Goal: Navigation & Orientation: Find specific page/section

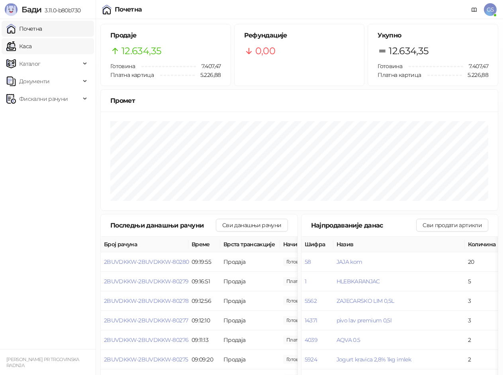
click at [31, 47] on link "Каса" at bounding box center [18, 46] width 25 height 16
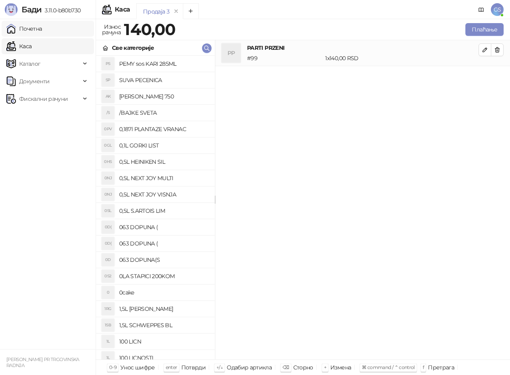
click at [23, 28] on link "Почетна" at bounding box center [24, 29] width 36 height 16
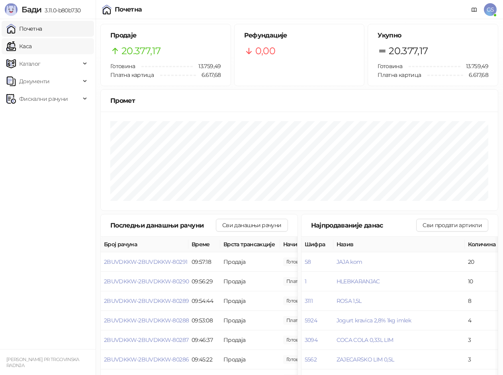
click at [31, 45] on link "Каса" at bounding box center [18, 46] width 25 height 16
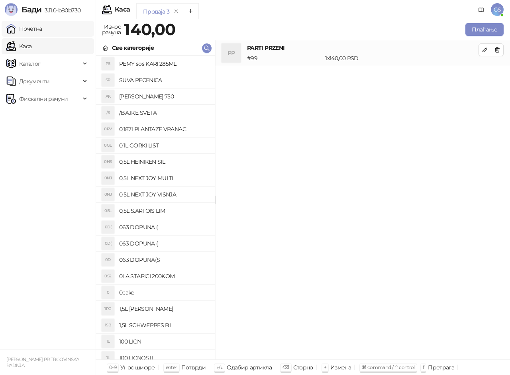
click at [42, 29] on link "Почетна" at bounding box center [24, 29] width 36 height 16
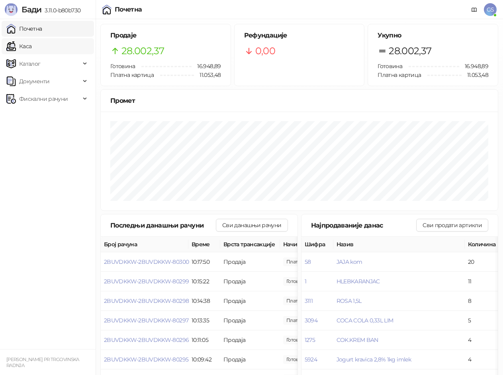
click at [31, 45] on link "Каса" at bounding box center [18, 46] width 25 height 16
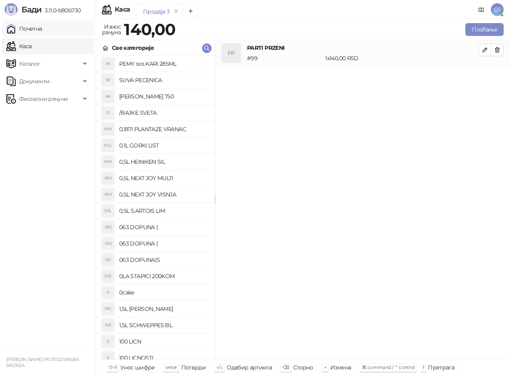
click at [42, 25] on link "Почетна" at bounding box center [24, 29] width 36 height 16
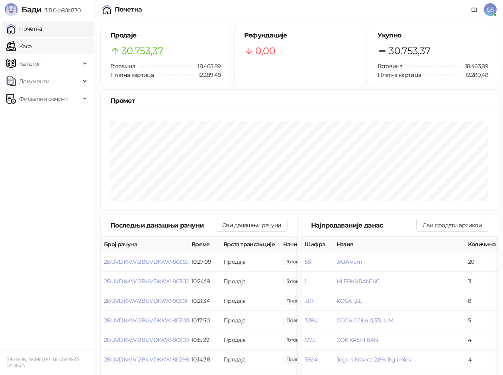
click at [27, 48] on link "Каса" at bounding box center [18, 46] width 25 height 16
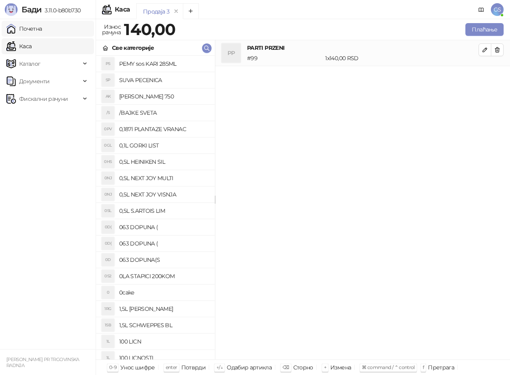
click at [39, 27] on link "Почетна" at bounding box center [24, 29] width 36 height 16
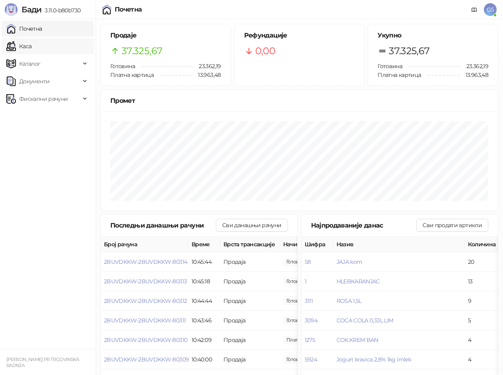
click at [31, 42] on link "Каса" at bounding box center [18, 46] width 25 height 16
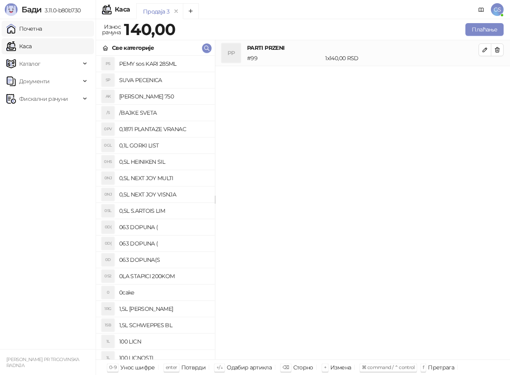
click at [38, 31] on link "Почетна" at bounding box center [24, 29] width 36 height 16
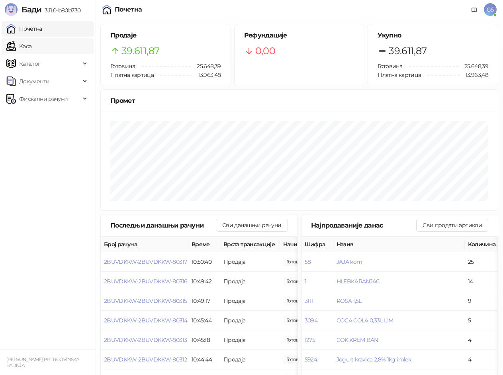
click at [31, 44] on link "Каса" at bounding box center [18, 46] width 25 height 16
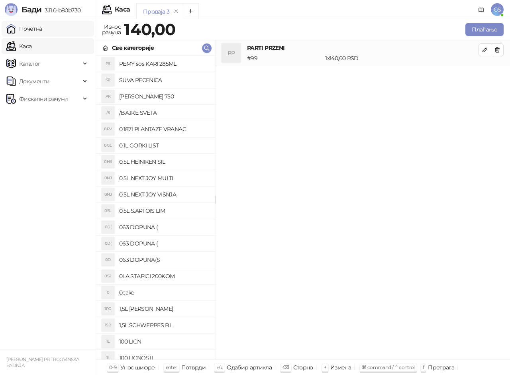
click at [39, 31] on link "Почетна" at bounding box center [24, 29] width 36 height 16
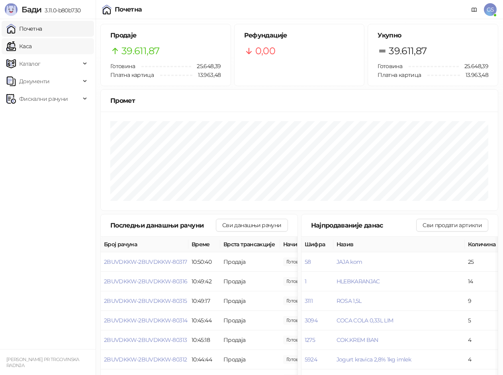
click at [31, 53] on link "Каса" at bounding box center [18, 46] width 25 height 16
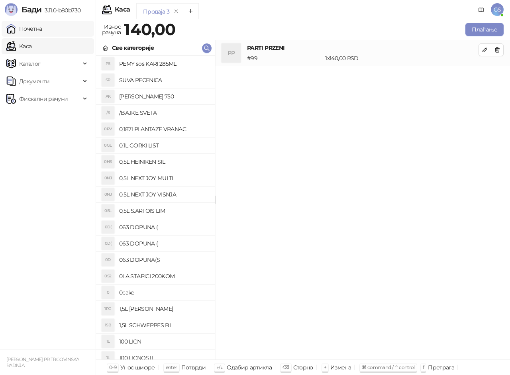
click at [42, 31] on link "Почетна" at bounding box center [24, 29] width 36 height 16
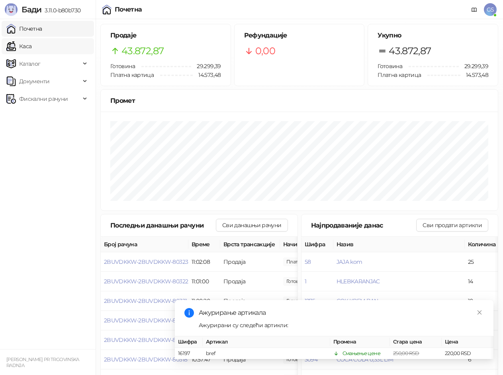
click at [31, 43] on link "Каса" at bounding box center [18, 46] width 25 height 16
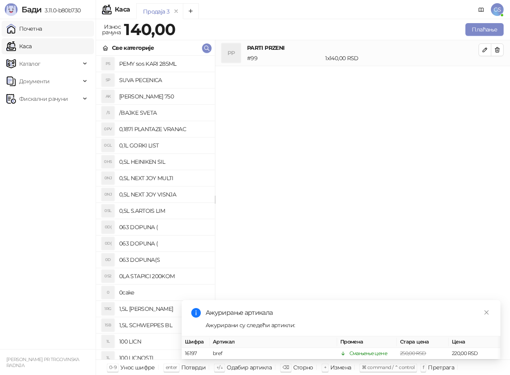
click at [42, 30] on link "Почетна" at bounding box center [24, 29] width 36 height 16
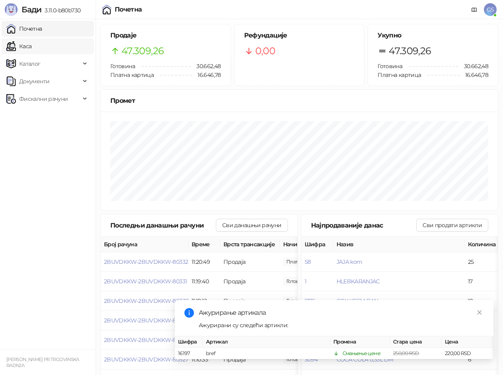
click at [31, 41] on link "Каса" at bounding box center [18, 46] width 25 height 16
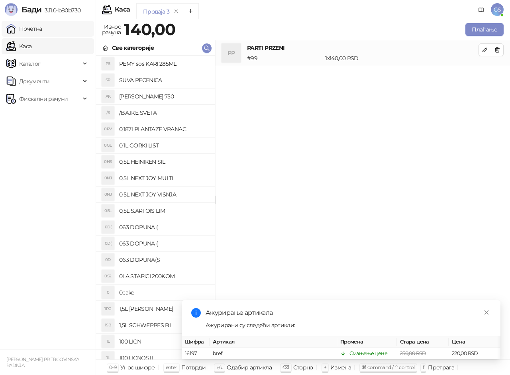
click at [42, 33] on link "Почетна" at bounding box center [24, 29] width 36 height 16
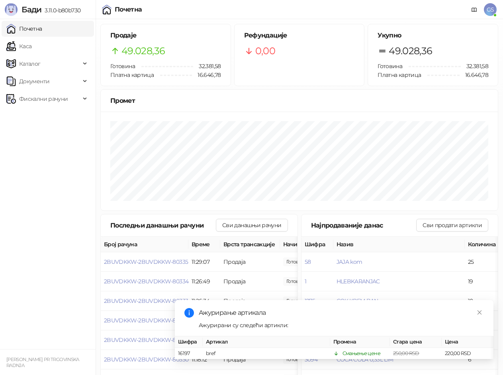
drag, startPoint x: 18, startPoint y: 50, endPoint x: 39, endPoint y: 23, distance: 33.8
click at [18, 50] on link "Каса" at bounding box center [18, 46] width 25 height 16
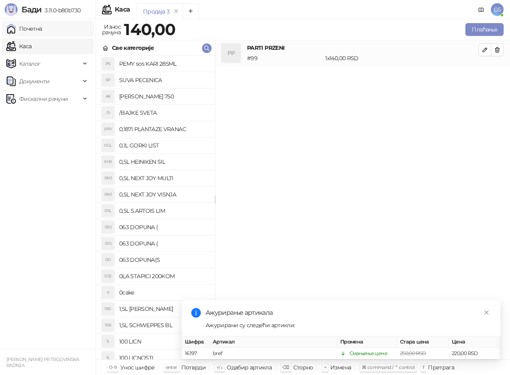
click at [39, 23] on link "Почетна" at bounding box center [24, 29] width 36 height 16
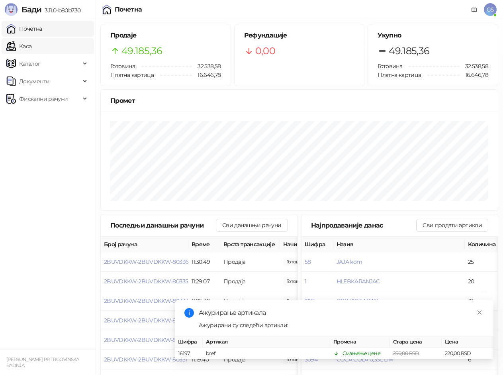
click at [31, 47] on link "Каса" at bounding box center [18, 46] width 25 height 16
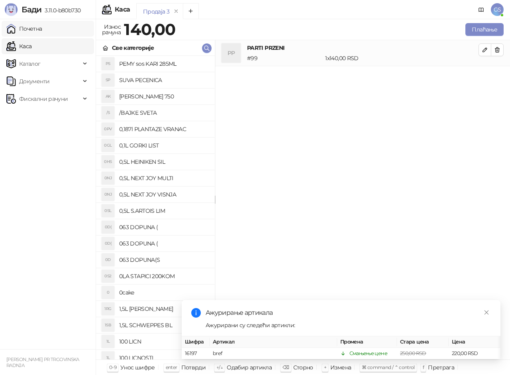
click at [42, 26] on link "Почетна" at bounding box center [24, 29] width 36 height 16
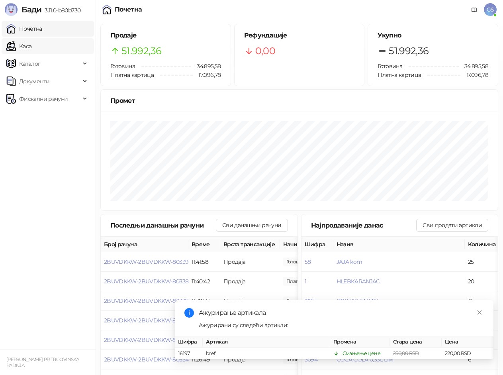
click at [31, 45] on link "Каса" at bounding box center [18, 46] width 25 height 16
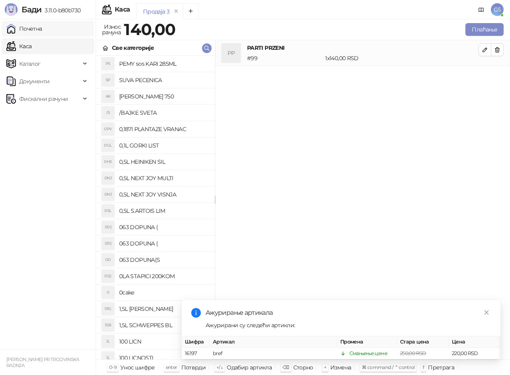
click at [34, 33] on link "Почетна" at bounding box center [24, 29] width 36 height 16
